Goal: Navigation & Orientation: Find specific page/section

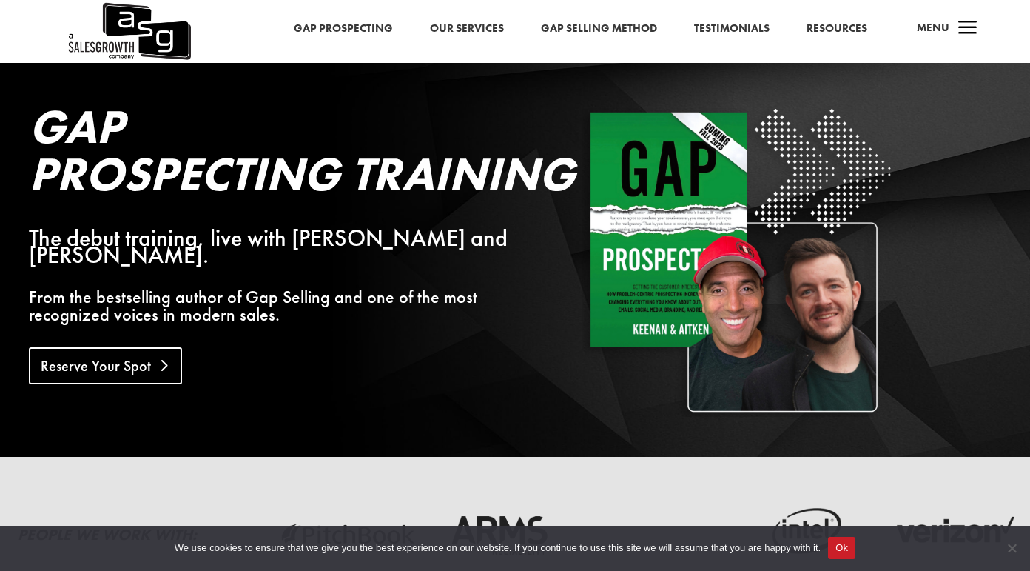
click at [150, 347] on link "Reserve Your Spot" at bounding box center [105, 365] width 153 height 37
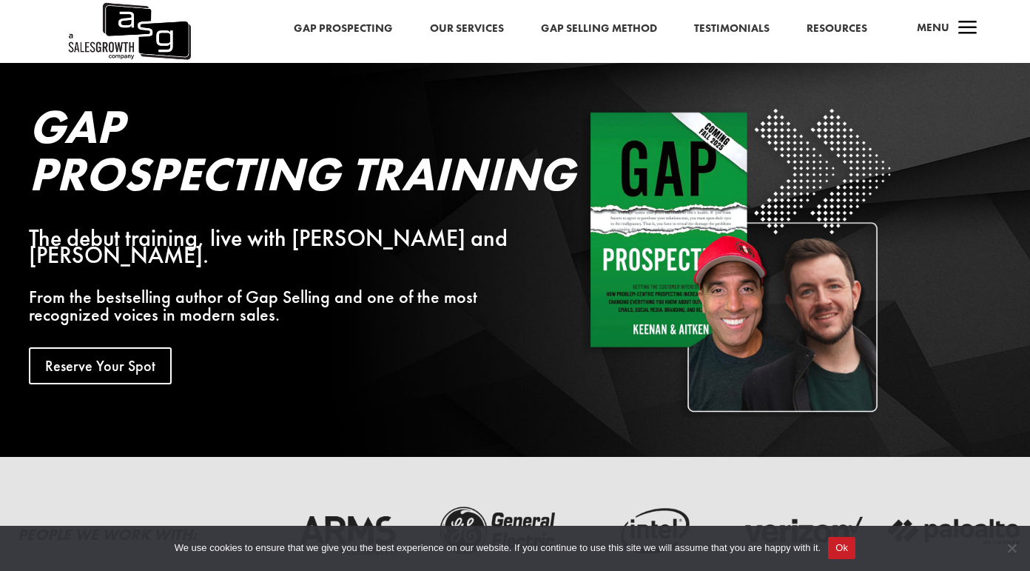
click at [436, 21] on link "Our Services" at bounding box center [467, 28] width 74 height 19
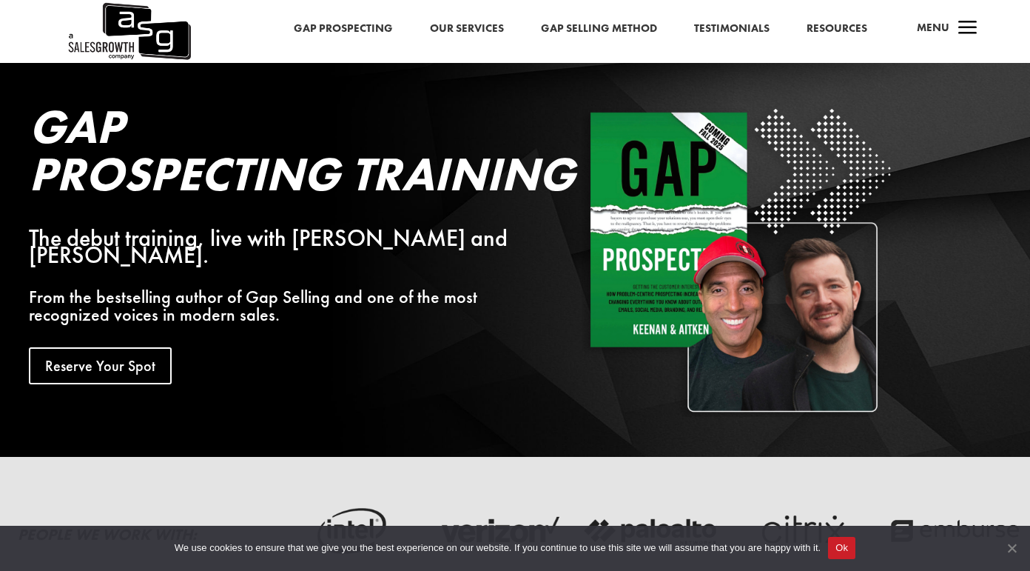
click at [1015, 549] on span "Cookie Notice" at bounding box center [1011, 547] width 15 height 15
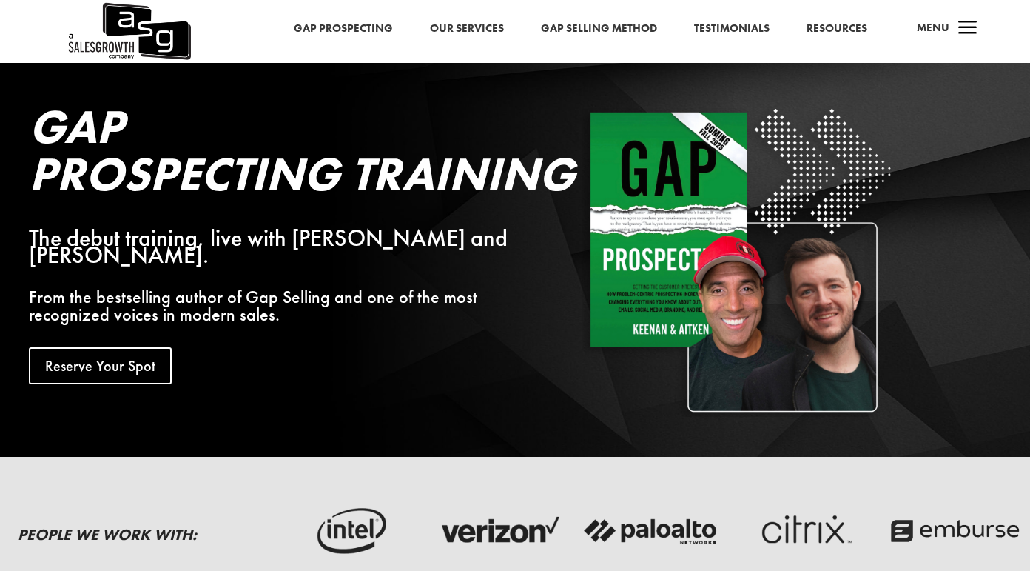
click at [1012, 550] on span "Cookie Notice" at bounding box center [1011, 547] width 15 height 15
click at [1010, 553] on span "Cookie Notice" at bounding box center [1011, 547] width 15 height 15
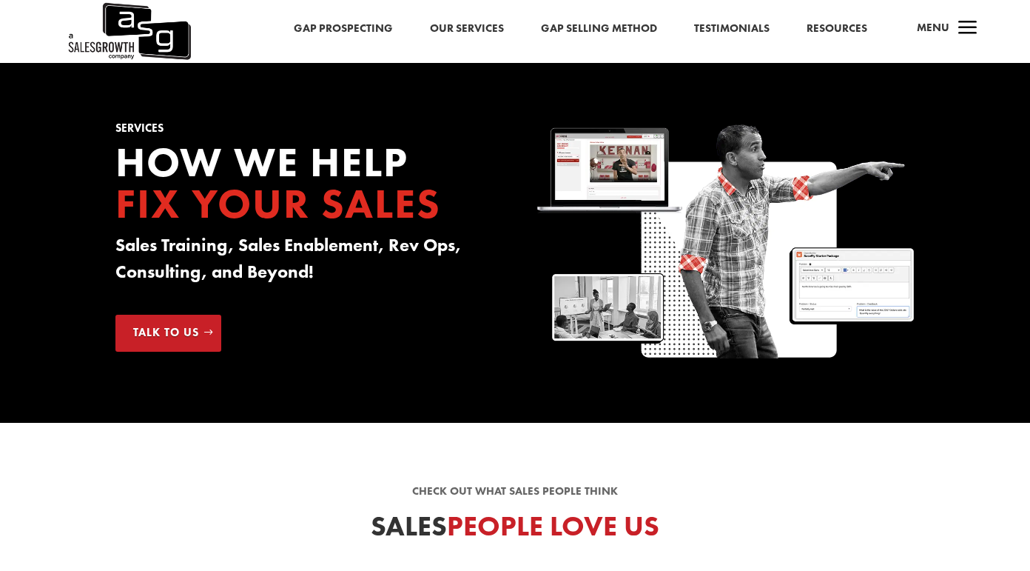
scroll to position [201, 0]
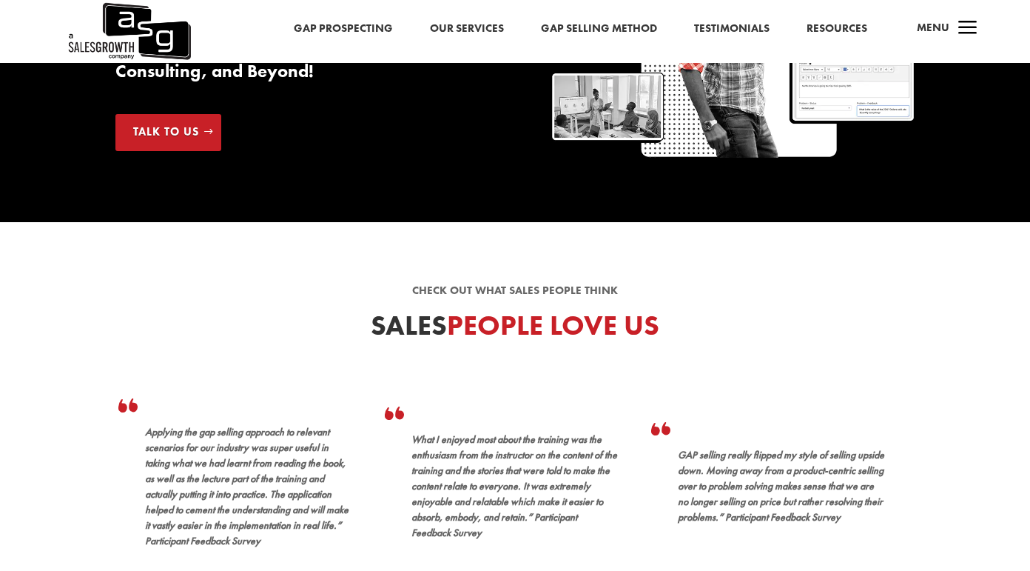
click at [957, 28] on span "a" at bounding box center [968, 29] width 30 height 30
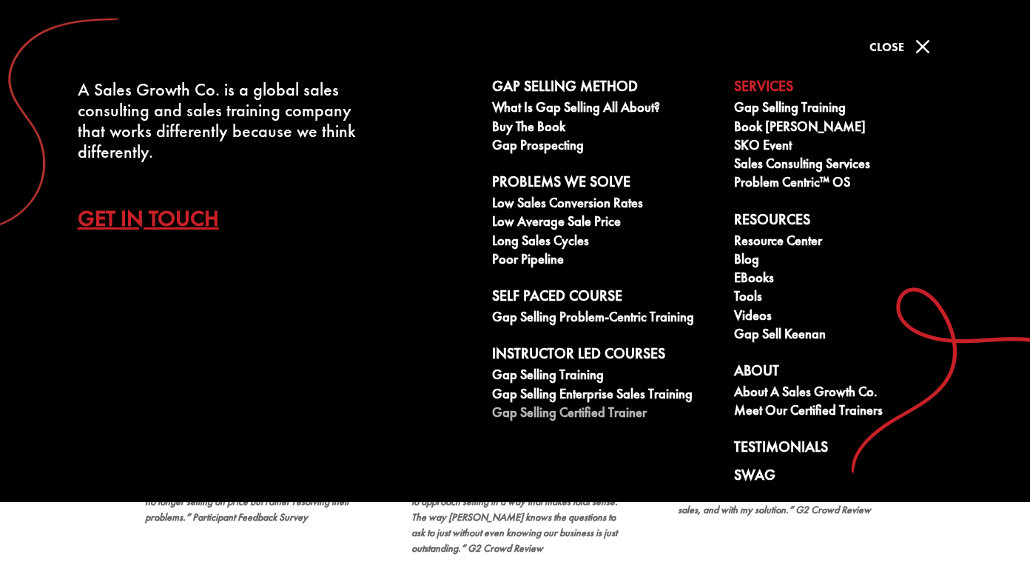
click at [585, 412] on link "Gap Selling Certified Trainer" at bounding box center [605, 414] width 226 height 19
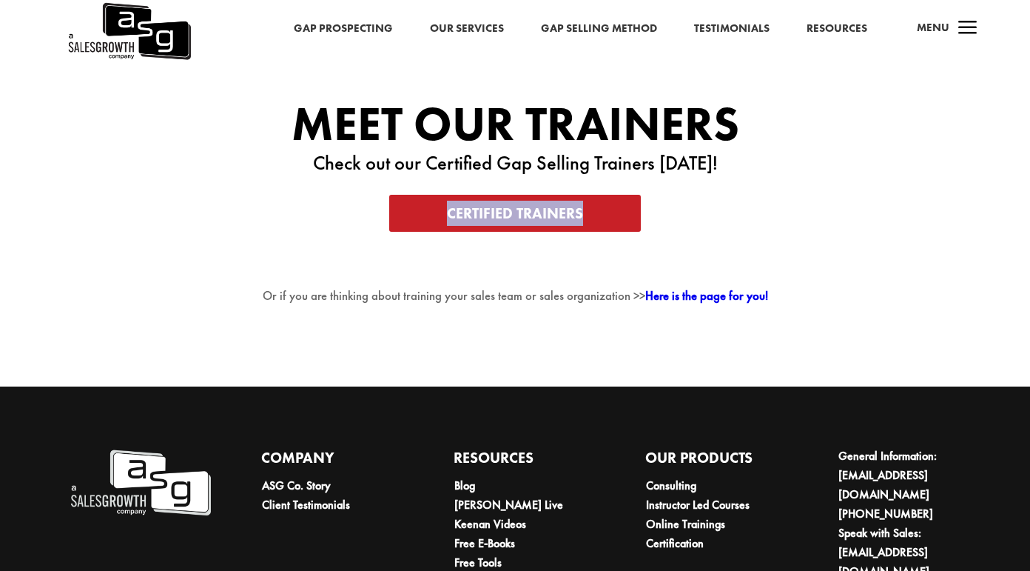
scroll to position [2658, 0]
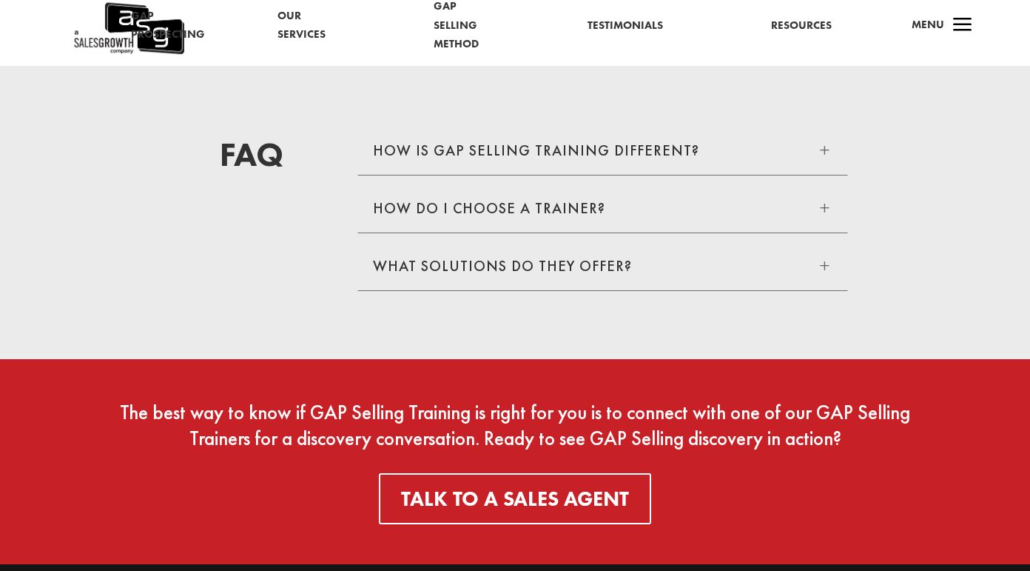
scroll to position [2290, 0]
